Goal: Transaction & Acquisition: Book appointment/travel/reservation

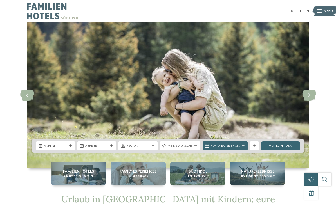
click at [244, 146] on icon at bounding box center [242, 146] width 3 height 3
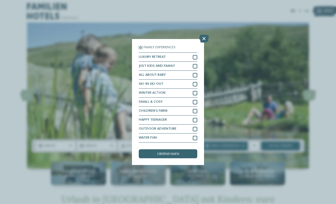
scroll to position [12, 0]
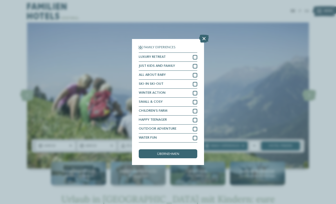
click at [195, 109] on div at bounding box center [195, 111] width 4 height 4
click at [193, 127] on div at bounding box center [195, 129] width 4 height 4
click at [195, 136] on div at bounding box center [195, 138] width 4 height 4
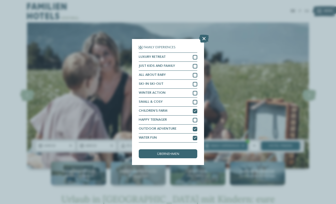
scroll to position [0, 0]
click at [195, 64] on div at bounding box center [195, 66] width 4 height 4
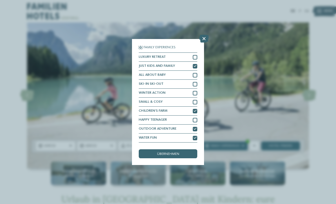
click at [195, 91] on div at bounding box center [195, 93] width 4 height 4
click at [194, 92] on icon at bounding box center [194, 93] width 3 height 3
click at [195, 100] on div at bounding box center [195, 102] width 4 height 4
click at [188, 150] on div "übernehmen" at bounding box center [168, 154] width 58 height 9
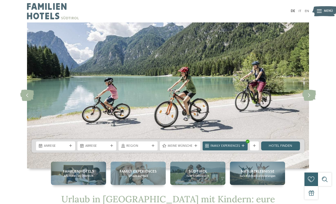
click at [284, 147] on link "Hotel finden" at bounding box center [280, 146] width 39 height 9
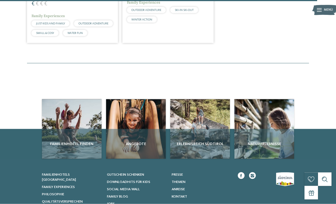
scroll to position [1358, 0]
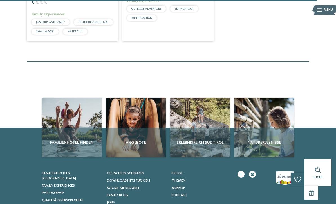
click at [74, 128] on div "Familienhotel finden" at bounding box center [72, 143] width 60 height 30
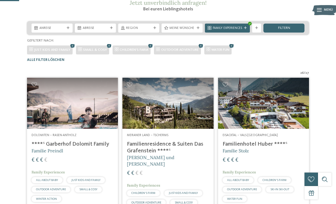
scroll to position [84, 0]
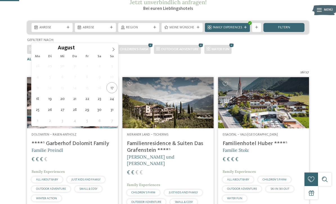
click at [115, 48] on span at bounding box center [113, 48] width 10 height 10
click at [110, 52] on span at bounding box center [113, 48] width 10 height 10
click at [115, 49] on icon at bounding box center [113, 49] width 4 height 4
click at [116, 49] on span at bounding box center [113, 48] width 10 height 10
click at [116, 51] on span at bounding box center [113, 48] width 10 height 10
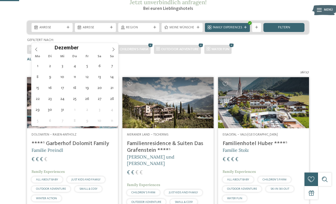
type input "****"
click at [115, 52] on span at bounding box center [113, 48] width 10 height 10
click at [115, 51] on icon at bounding box center [113, 49] width 4 height 4
click at [113, 52] on span at bounding box center [113, 48] width 10 height 10
click at [115, 48] on icon at bounding box center [113, 49] width 4 height 4
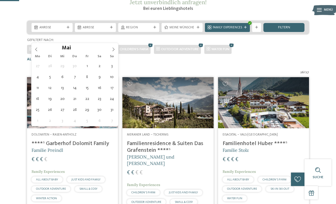
click at [112, 51] on icon at bounding box center [113, 49] width 2 height 4
click at [114, 49] on icon at bounding box center [113, 49] width 2 height 4
type div "04.07.2026"
type input "****"
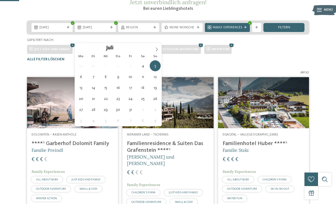
type div "18.07.2026"
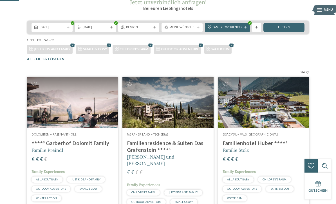
click at [155, 29] on icon at bounding box center [154, 27] width 3 height 3
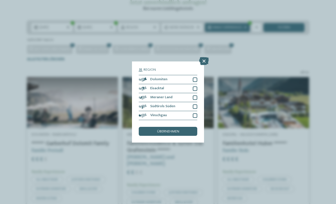
click at [194, 87] on div at bounding box center [195, 89] width 4 height 4
click at [195, 96] on div at bounding box center [195, 98] width 4 height 4
click at [195, 105] on div at bounding box center [195, 107] width 4 height 4
click at [180, 127] on div "übernehmen" at bounding box center [168, 131] width 58 height 9
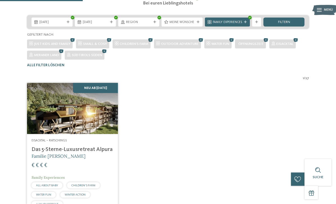
scroll to position [90, 0]
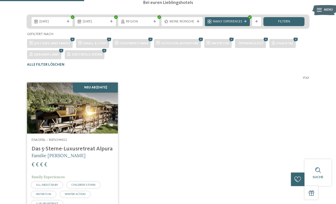
click at [99, 153] on h4 "Das 5-Sterne-Luxusretreat Alpura" at bounding box center [72, 149] width 82 height 7
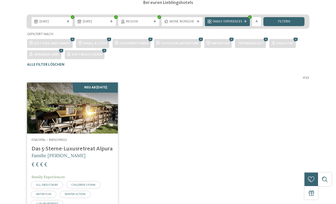
scroll to position [0, 0]
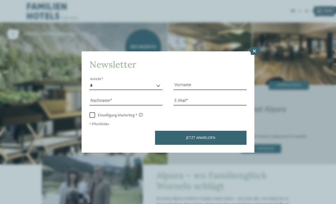
click at [256, 47] on icon at bounding box center [254, 51] width 10 height 8
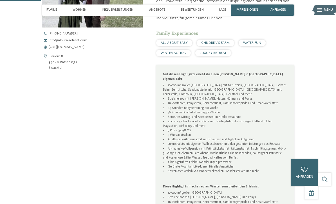
scroll to position [204, 0]
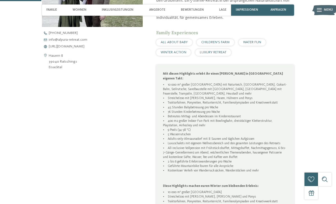
click at [41, 204] on div "Alpura – wo Familienglück Wurzeln schlägt Im neuen Alpura erfahren Familie rein…" at bounding box center [168, 141] width 306 height 361
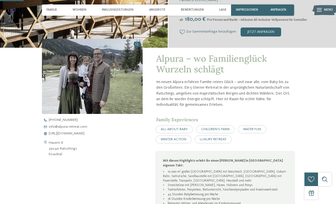
scroll to position [116, 0]
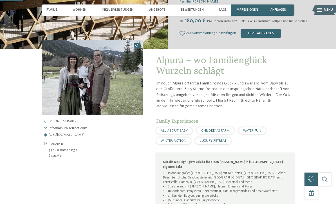
click at [51, 10] on span "Familie" at bounding box center [51, 10] width 11 height 4
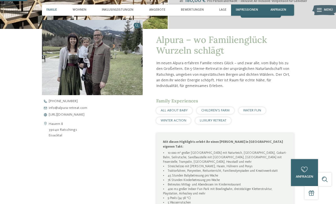
click at [81, 11] on span "Wohnen" at bounding box center [80, 10] width 14 height 4
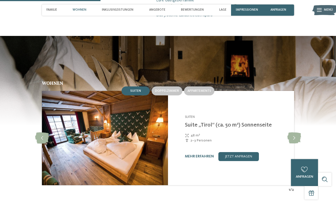
scroll to position [508, 0]
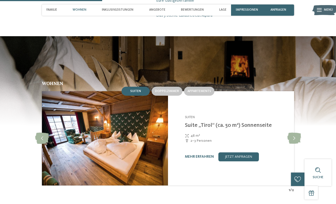
click at [293, 133] on icon at bounding box center [294, 138] width 14 height 11
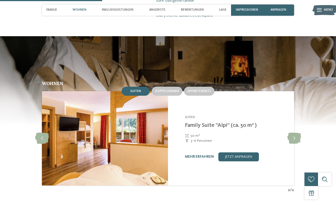
click at [298, 144] on div "Wohnen Suiten Doppelzimmer Appartements slide" at bounding box center [168, 137] width 306 height 112
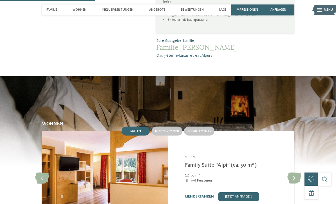
scroll to position [468, 0]
click at [167, 128] on div "Doppelzimmer" at bounding box center [166, 131] width 31 height 9
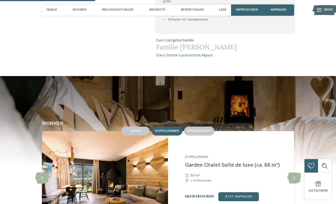
click at [132, 129] on div "Suiten" at bounding box center [135, 131] width 28 height 9
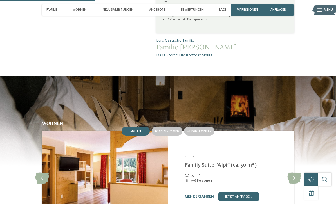
click at [196, 130] on span "Appartements" at bounding box center [199, 131] width 24 height 3
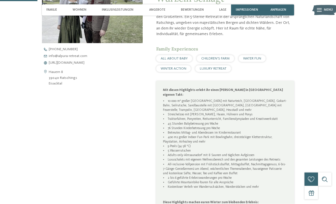
scroll to position [171, 0]
